Goal: Information Seeking & Learning: Learn about a topic

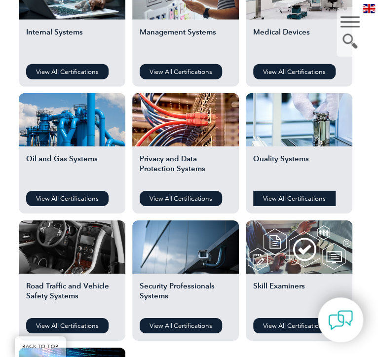
scroll to position [208, 0]
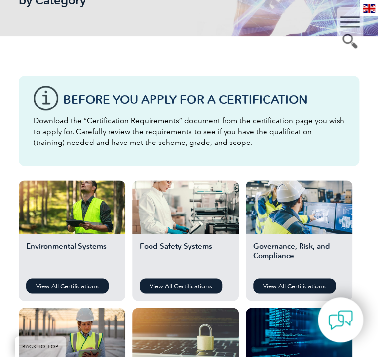
click at [341, 22] on div "▼" at bounding box center [349, 31] width 27 height 49
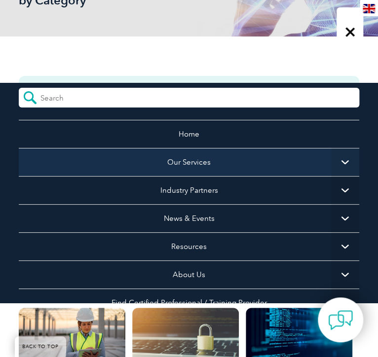
click at [228, 169] on link "Our Services" at bounding box center [189, 162] width 340 height 28
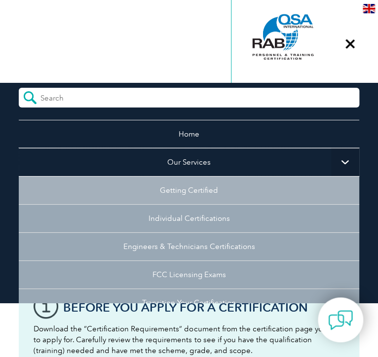
scroll to position [49, 0]
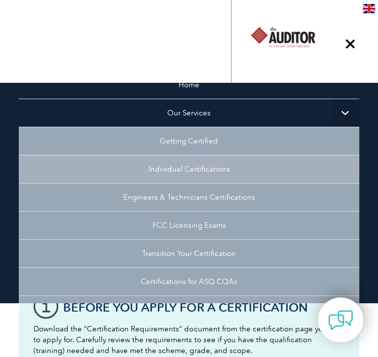
click at [226, 166] on link "Individual Certifications" at bounding box center [189, 169] width 340 height 28
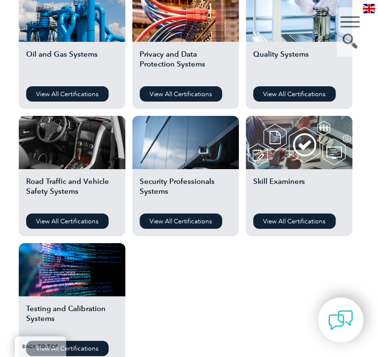
scroll to position [729, 0]
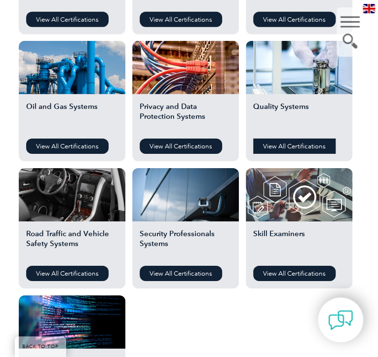
click at [283, 149] on link "View All Certifications" at bounding box center [294, 146] width 82 height 15
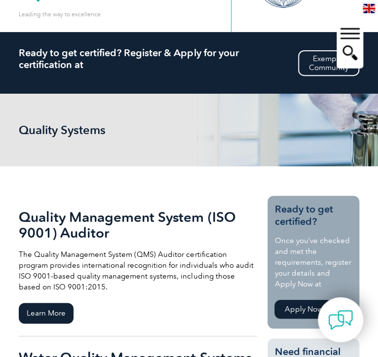
scroll to position [208, 0]
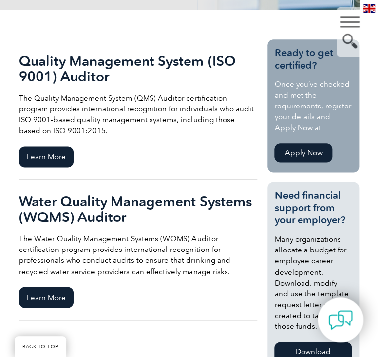
click at [310, 155] on link "Apply Now" at bounding box center [303, 153] width 58 height 19
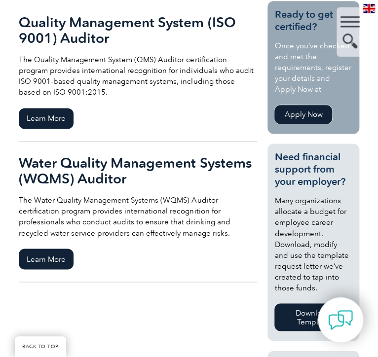
scroll to position [104, 0]
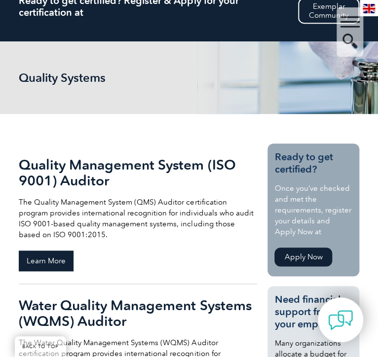
click at [62, 263] on span "Learn More" at bounding box center [46, 261] width 55 height 21
